Goal: Task Accomplishment & Management: Manage account settings

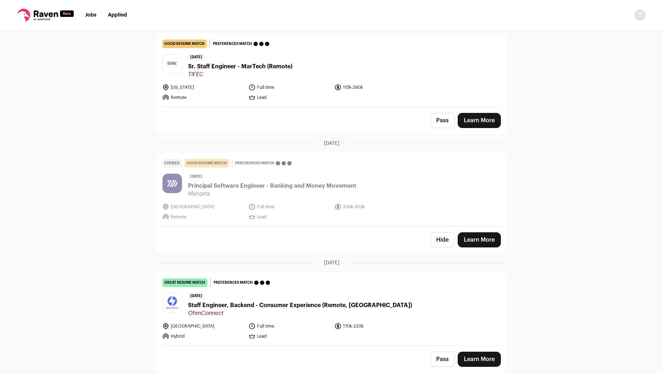
scroll to position [1214, 0]
click at [93, 12] on li "Jobs" at bounding box center [90, 14] width 11 height 7
click at [90, 17] on li "Jobs" at bounding box center [90, 14] width 11 height 7
click at [91, 14] on link "Jobs" at bounding box center [90, 15] width 11 height 5
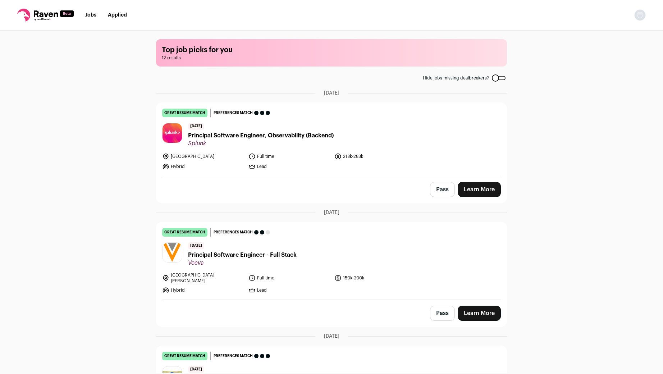
click at [50, 14] on icon at bounding box center [46, 13] width 24 height 6
click at [637, 16] on img "Open dropdown" at bounding box center [639, 14] width 11 height 11
click at [614, 32] on link "Settings" at bounding box center [605, 33] width 79 height 17
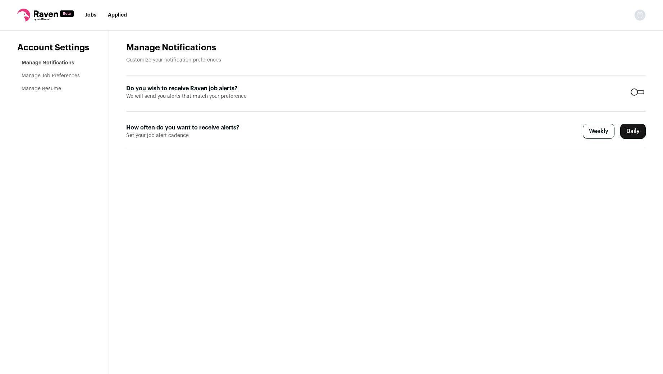
click at [597, 131] on label "Weekly" at bounding box center [598, 131] width 32 height 15
